Goal: Transaction & Acquisition: Purchase product/service

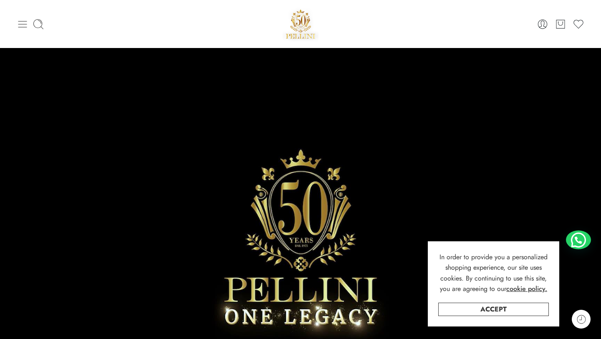
click at [21, 26] on icon at bounding box center [23, 24] width 12 height 12
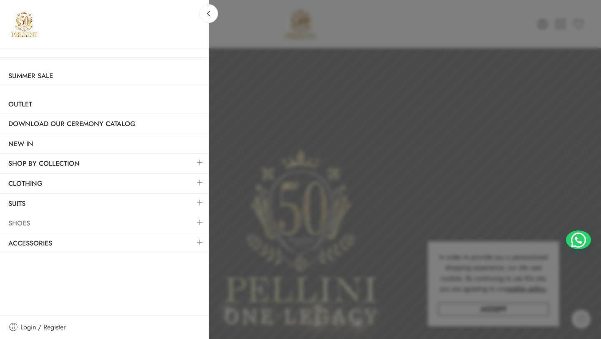
click at [58, 225] on link "Shoes" at bounding box center [104, 223] width 209 height 19
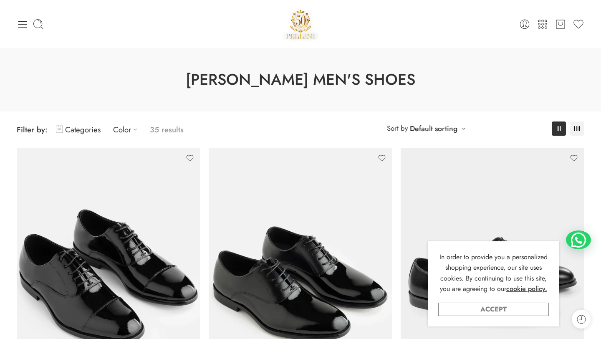
click at [496, 304] on link "Accept" at bounding box center [493, 309] width 111 height 13
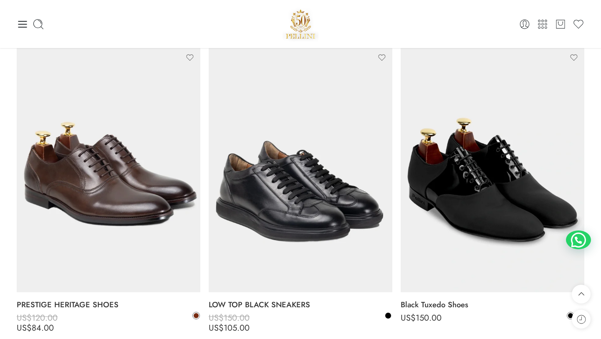
scroll to position [2319, 0]
